Goal: Information Seeking & Learning: Learn about a topic

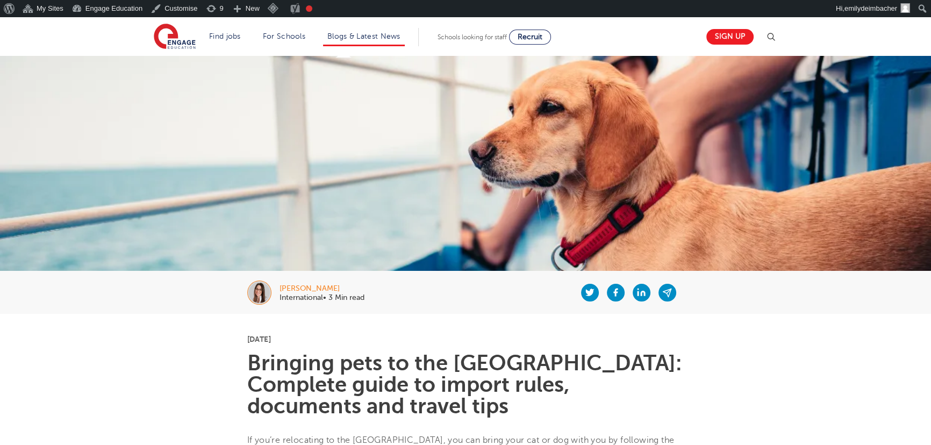
click at [360, 28] on li "Blogs & Latest News" at bounding box center [364, 37] width 82 height 18
click at [384, 32] on link "Blogs & Latest News" at bounding box center [363, 36] width 73 height 8
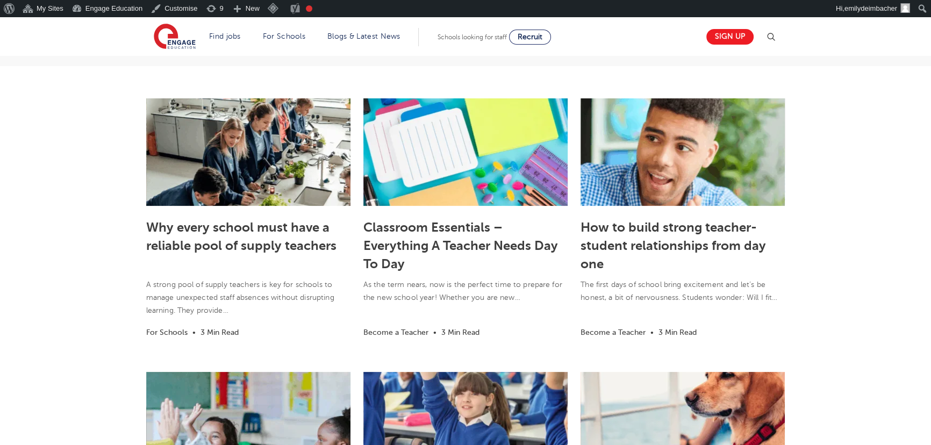
scroll to position [244, 0]
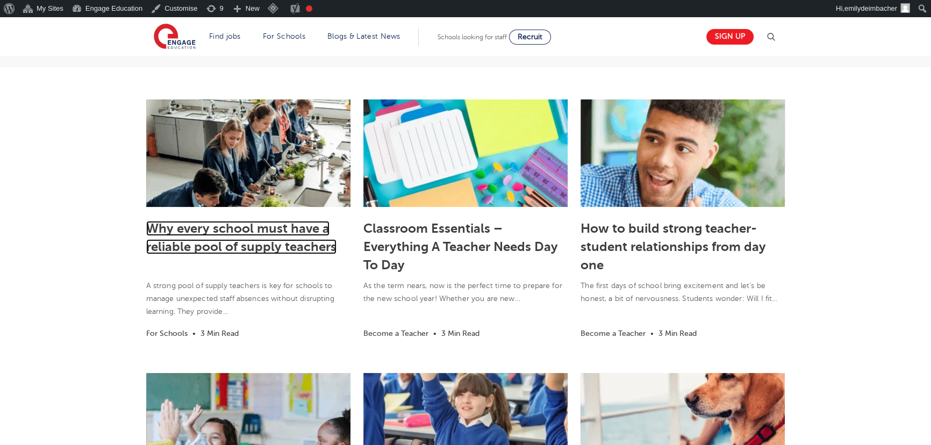
click at [268, 230] on link "Why every school must have a reliable pool of supply teachers" at bounding box center [241, 237] width 190 height 33
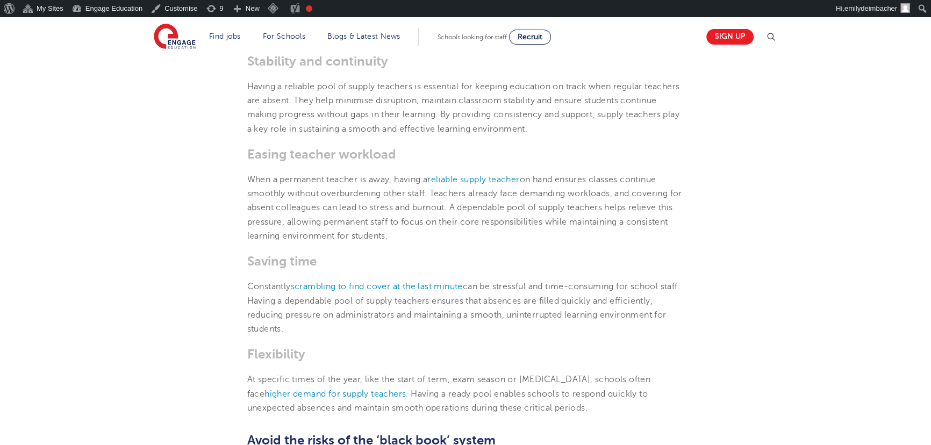
scroll to position [472, 0]
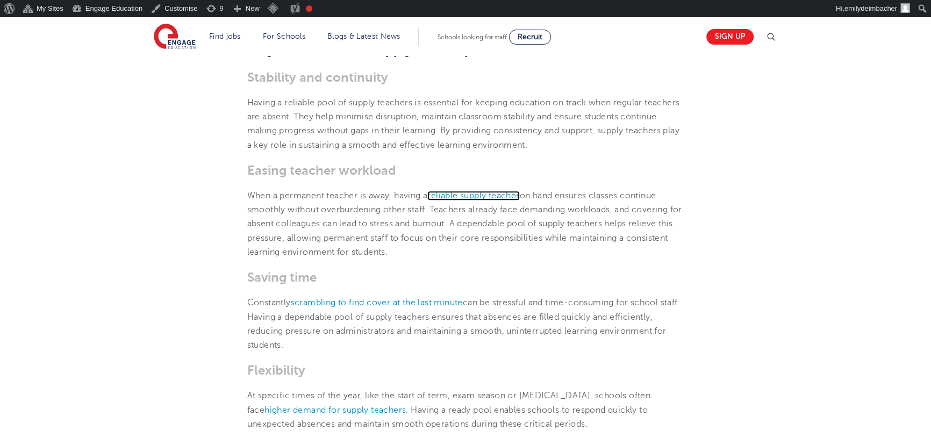
click at [478, 196] on span "reliable supply teacher" at bounding box center [473, 196] width 92 height 10
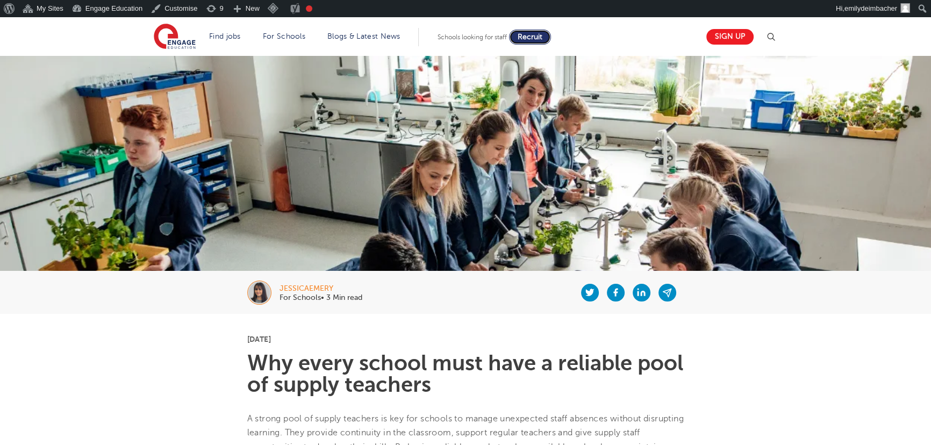
click at [532, 36] on span "Recruit" at bounding box center [530, 37] width 25 height 8
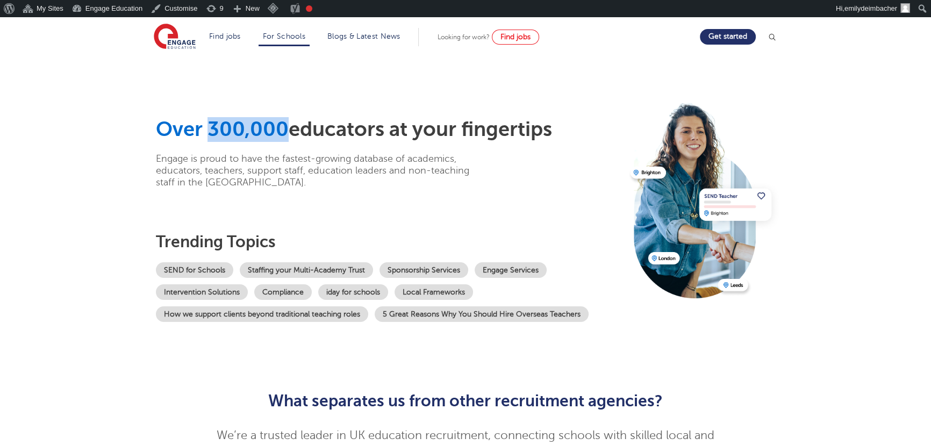
drag, startPoint x: 206, startPoint y: 133, endPoint x: 288, endPoint y: 127, distance: 82.4
click at [288, 127] on h1 "Over 300,000 educators at your fingertips" at bounding box center [389, 129] width 467 height 25
click at [340, 128] on h1 "Over 300,000 educators at your fingertips" at bounding box center [389, 129] width 467 height 25
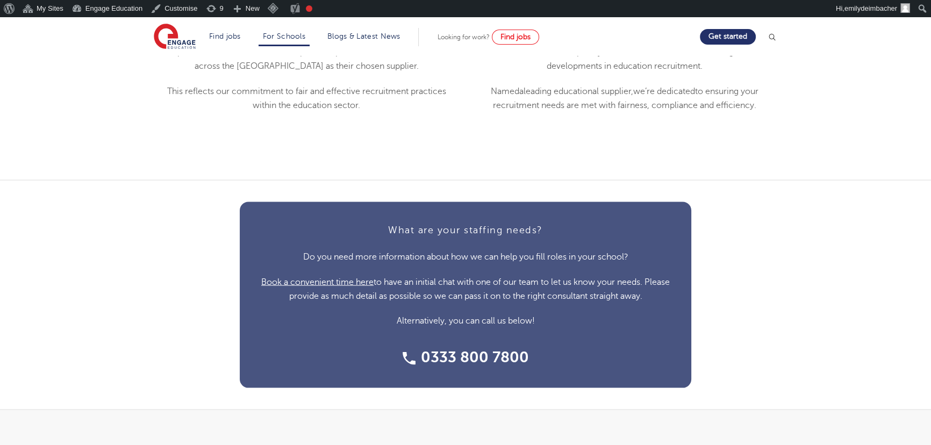
scroll to position [2541, 0]
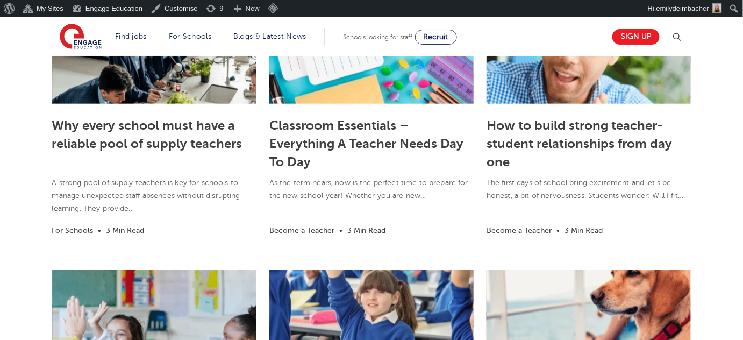
scroll to position [489, 0]
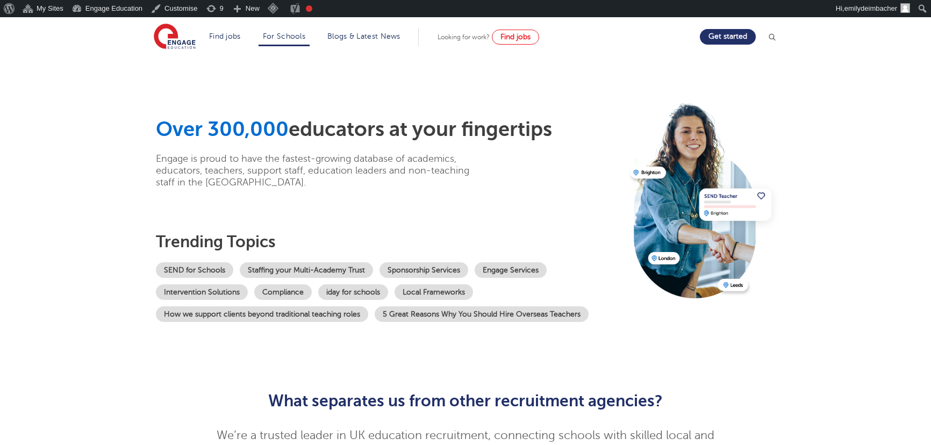
scroll to position [2541, 0]
